Goal: Find specific page/section: Find specific page/section

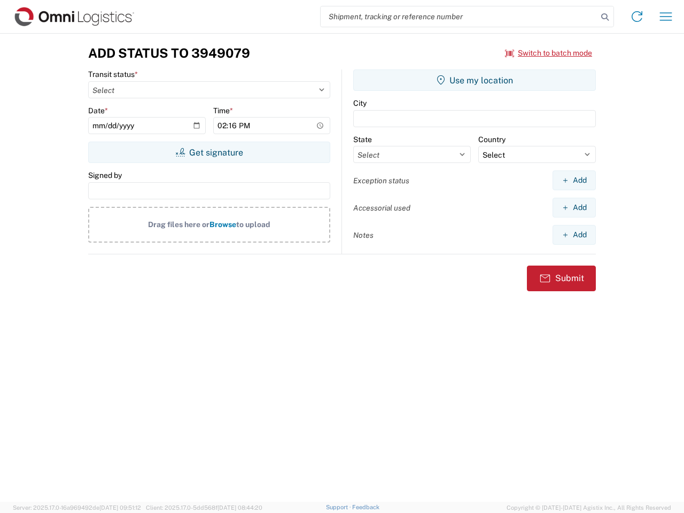
click at [459, 17] on input "search" at bounding box center [458, 16] width 277 height 20
click at [605, 17] on icon at bounding box center [604, 17] width 15 height 15
click at [637, 17] on icon at bounding box center [636, 16] width 17 height 17
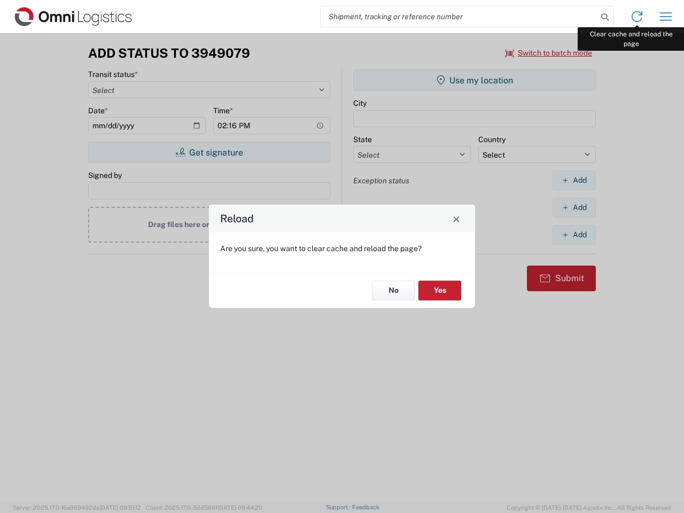
click at [666, 17] on div "Reload Are you sure, you want to clear cache and reload the page? No Yes" at bounding box center [342, 256] width 684 height 513
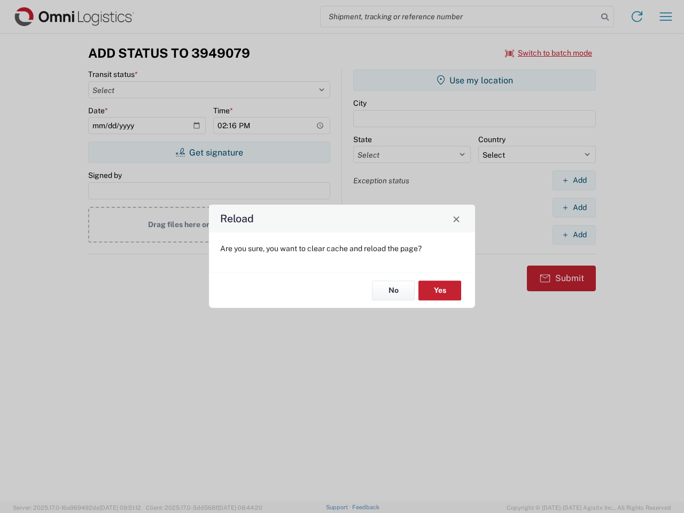
click at [549, 53] on div "Reload Are you sure, you want to clear cache and reload the page? No Yes" at bounding box center [342, 256] width 684 height 513
click at [209, 152] on div "Reload Are you sure, you want to clear cache and reload the page? No Yes" at bounding box center [342, 256] width 684 height 513
click at [474, 80] on div "Reload Are you sure, you want to clear cache and reload the page? No Yes" at bounding box center [342, 256] width 684 height 513
click at [574, 180] on div "Reload Are you sure, you want to clear cache and reload the page? No Yes" at bounding box center [342, 256] width 684 height 513
click at [574, 207] on div "Reload Are you sure, you want to clear cache and reload the page? No Yes" at bounding box center [342, 256] width 684 height 513
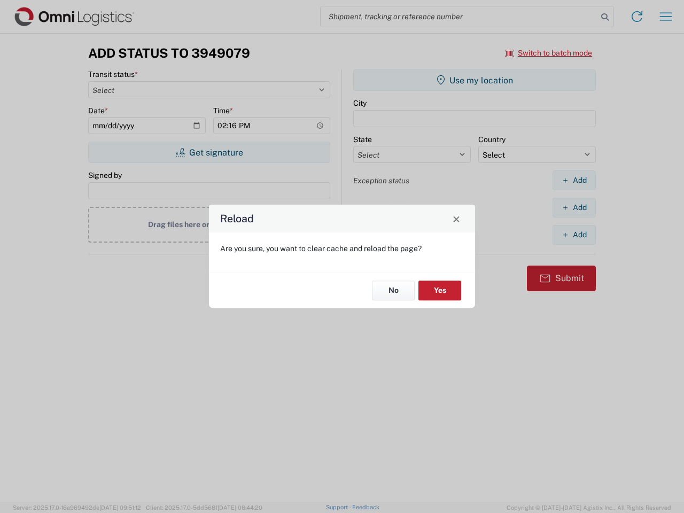
click at [574, 234] on div "Reload Are you sure, you want to clear cache and reload the page? No Yes" at bounding box center [342, 256] width 684 height 513
